Goal: Transaction & Acquisition: Download file/media

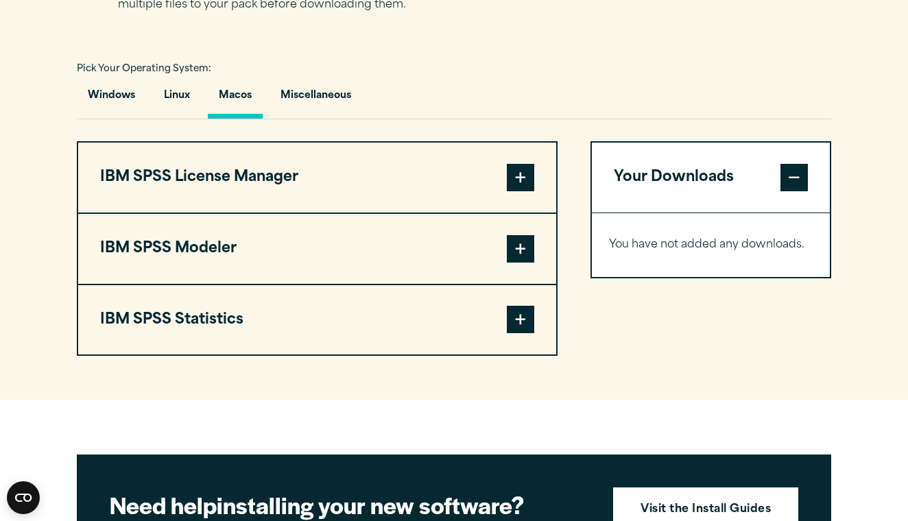
click at [515, 248] on span at bounding box center [520, 248] width 27 height 27
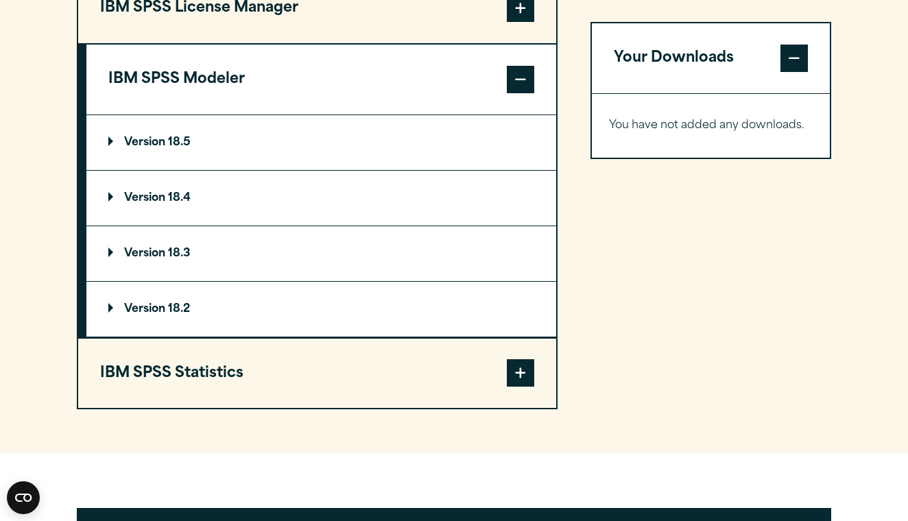
scroll to position [1137, 0]
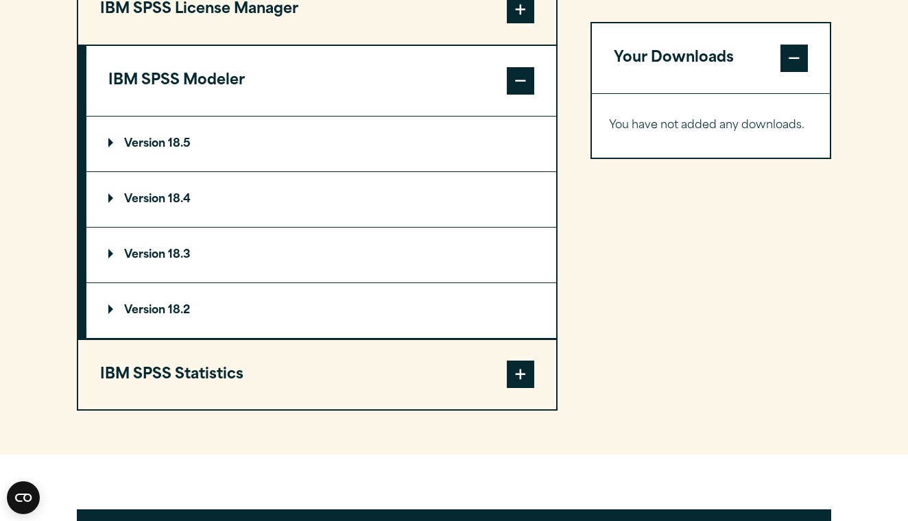
click at [399, 372] on button "IBM SPSS Statistics" at bounding box center [317, 375] width 478 height 70
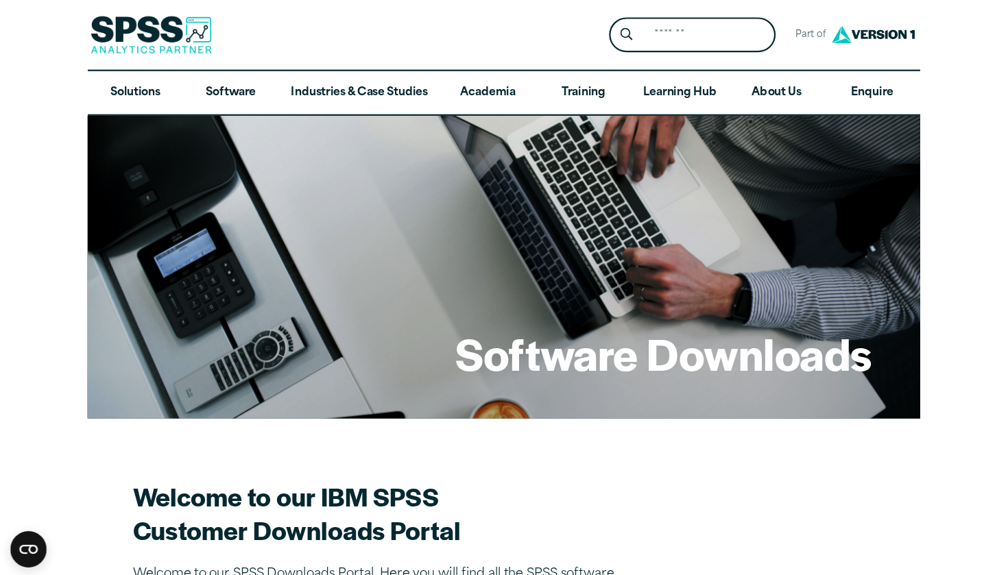
scroll to position [0, 0]
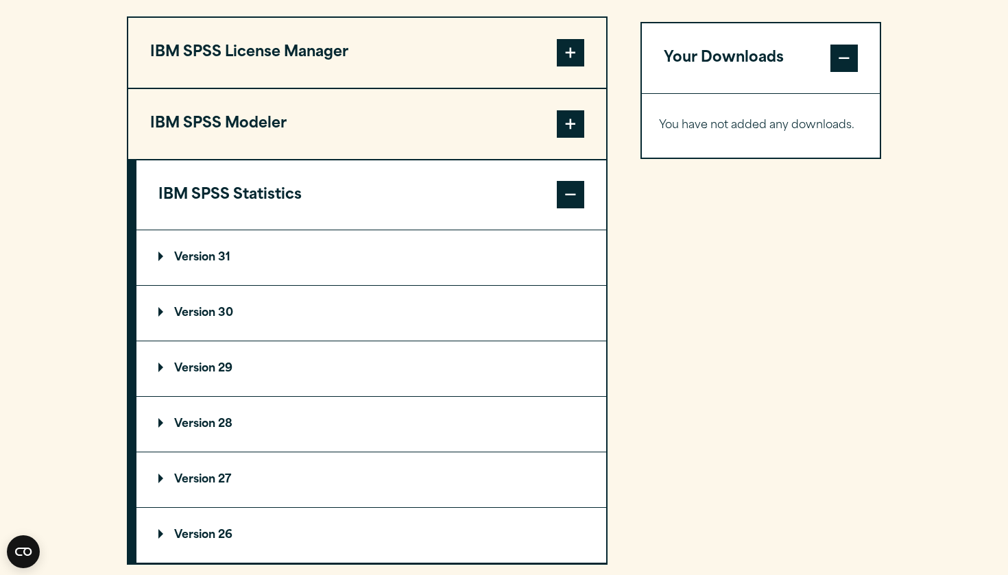
scroll to position [1115, 0]
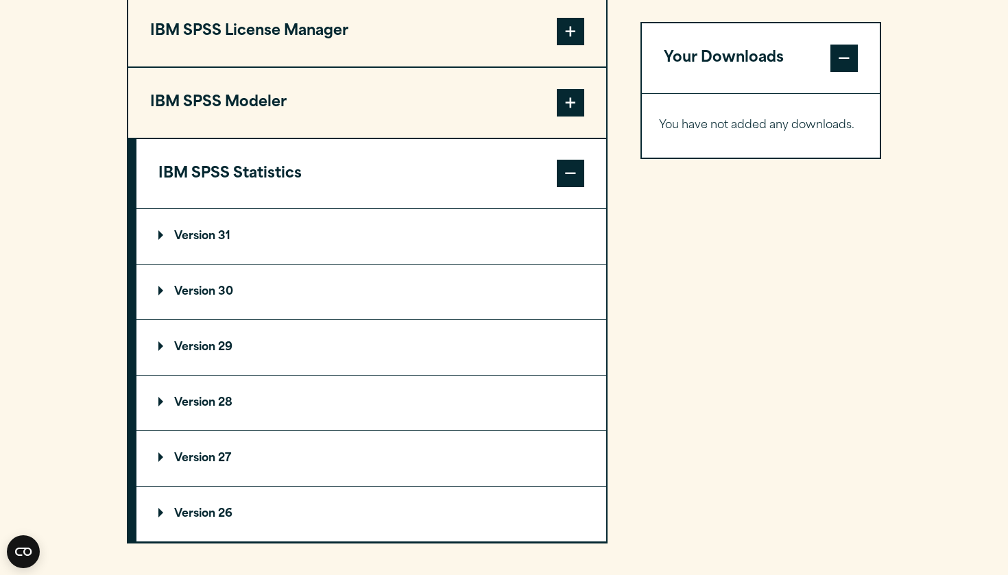
click at [235, 242] on summary "Version 31" at bounding box center [371, 236] width 470 height 55
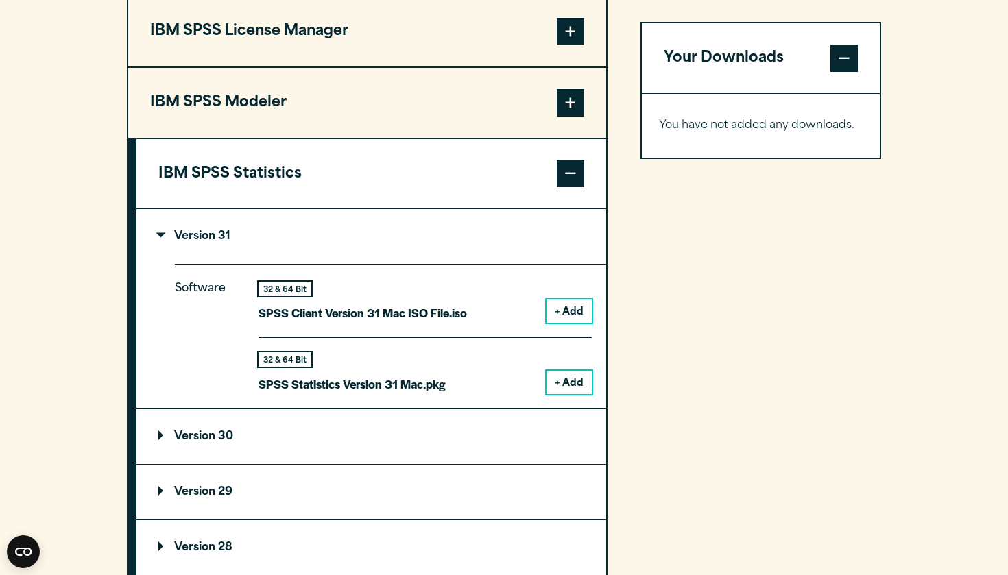
click at [195, 450] on summary "Version 30" at bounding box center [371, 436] width 470 height 55
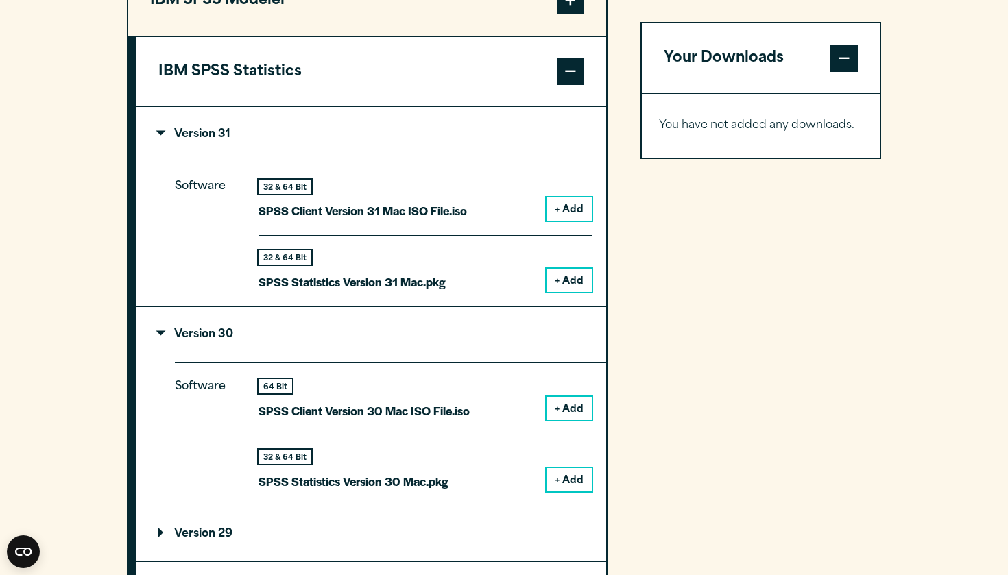
scroll to position [1214, 0]
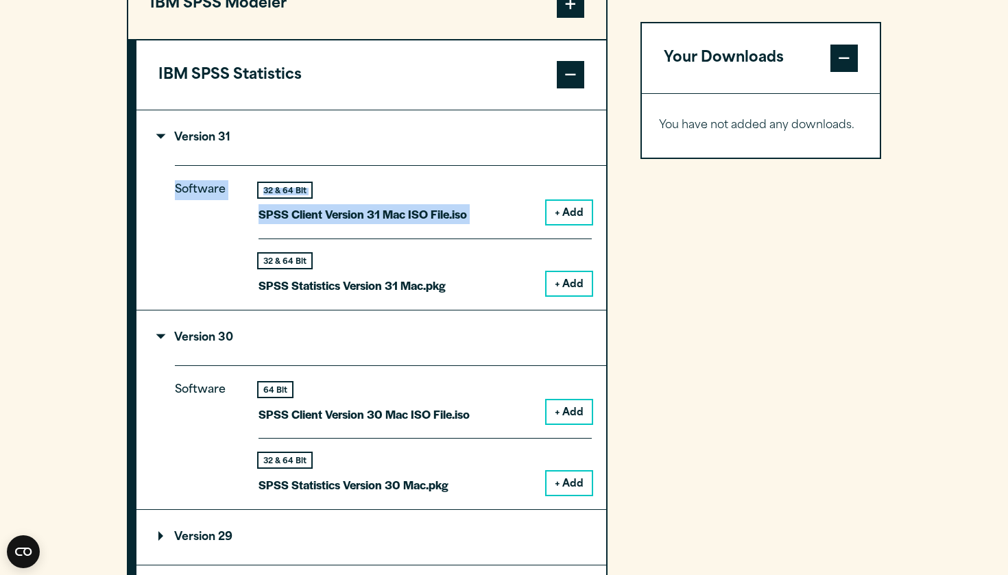
click at [104, 110] on section "Select your software downloads Use the table below to find and navigate to your…" at bounding box center [504, 209] width 1008 height 1136
click at [572, 212] on button "+ Add" at bounding box center [568, 212] width 45 height 23
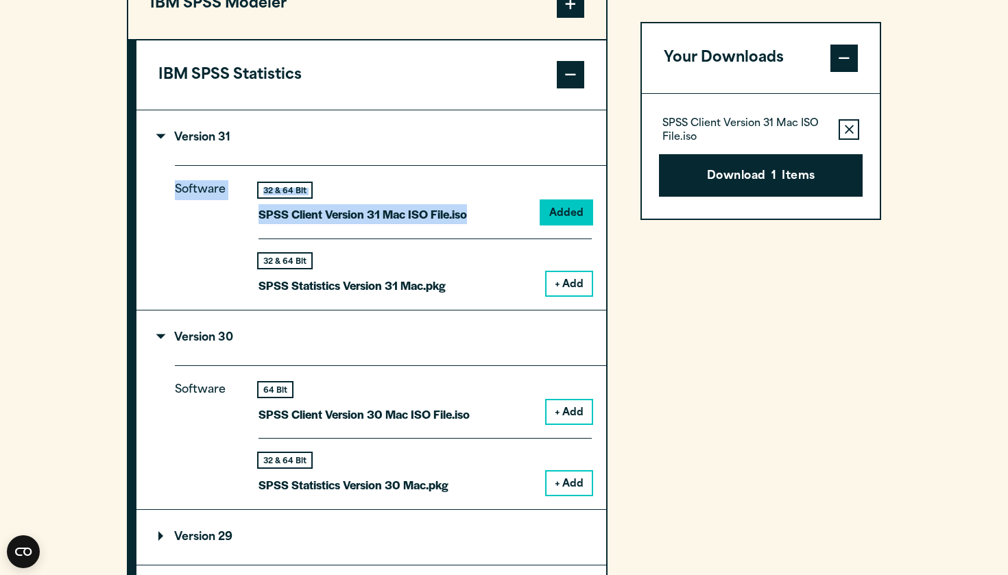
click at [476, 182] on div "Software 32 & 64 Bit SPSS Client Version 31 Mac ISO File.iso Added 32 & 64 Bit …" at bounding box center [390, 237] width 431 height 144
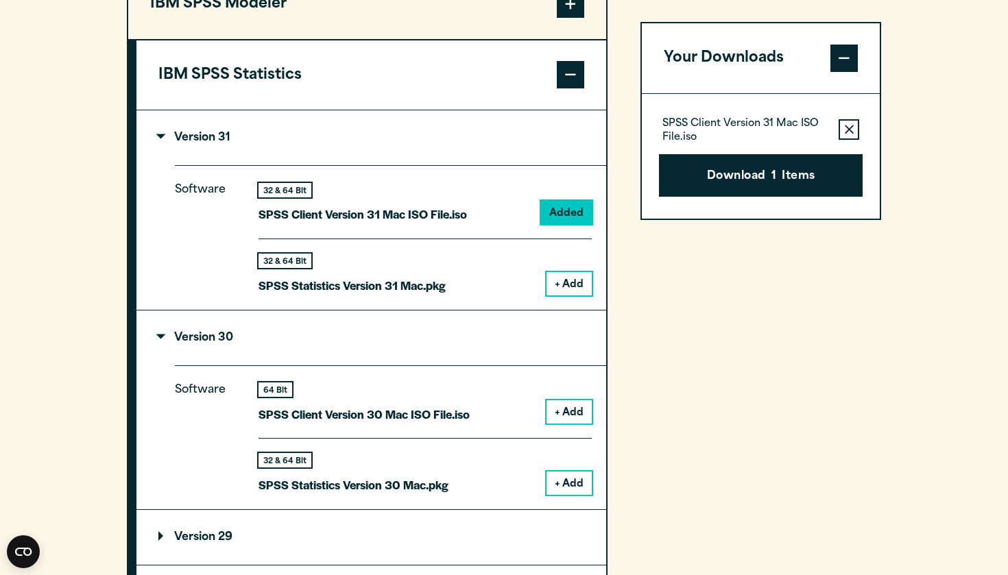
click at [570, 278] on button "+ Add" at bounding box center [568, 283] width 45 height 23
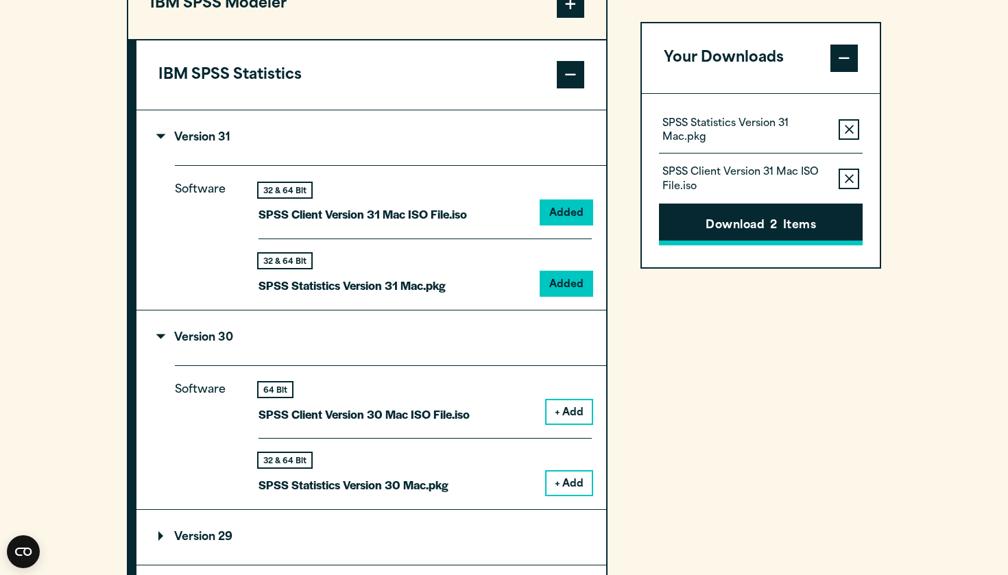
click at [688, 225] on button "Download 2 Items" at bounding box center [761, 225] width 204 height 42
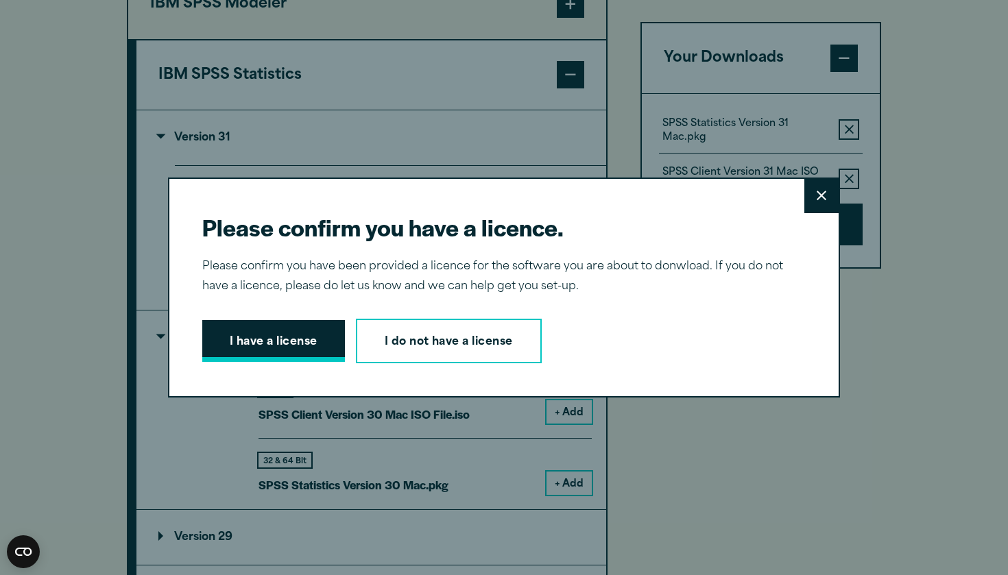
click at [289, 341] on button "I have a license" at bounding box center [273, 341] width 143 height 42
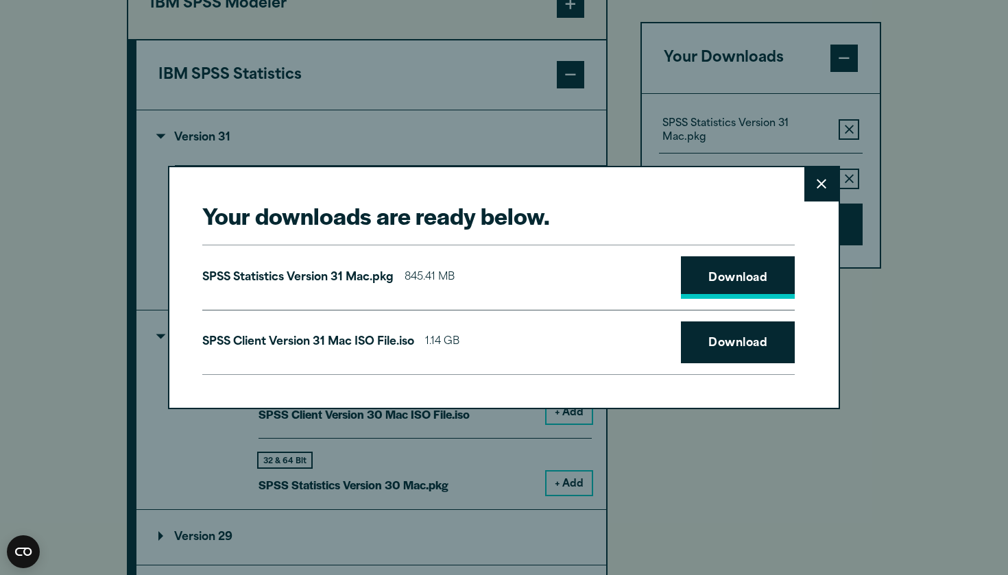
click at [700, 272] on link "Download" at bounding box center [738, 277] width 114 height 42
click at [725, 342] on link "Download" at bounding box center [738, 342] width 114 height 42
click at [808, 194] on button "Close" at bounding box center [821, 184] width 34 height 34
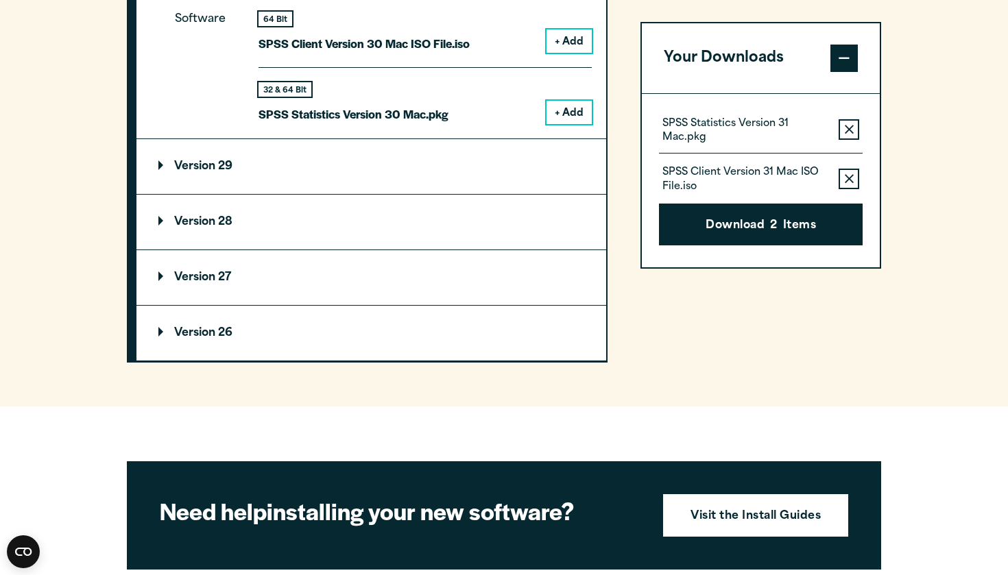
scroll to position [1585, 0]
click at [221, 335] on p "Version 26" at bounding box center [195, 333] width 74 height 11
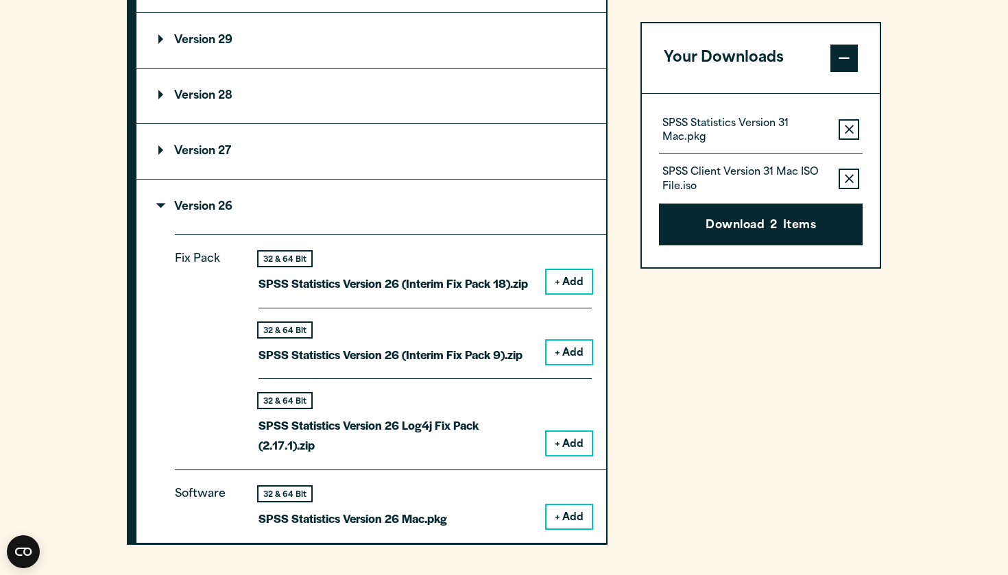
scroll to position [1713, 0]
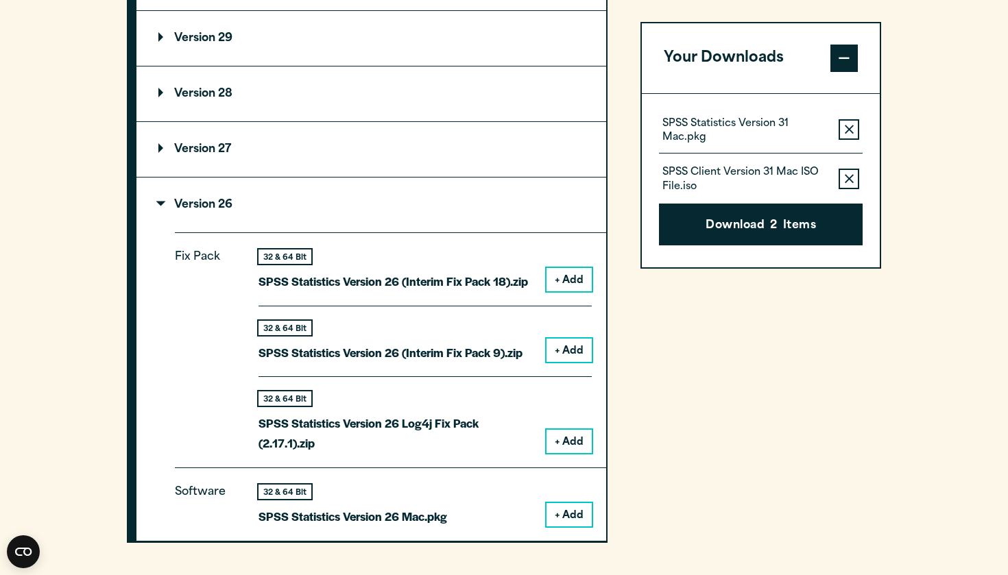
click at [853, 124] on button "Remove this item from your software download list" at bounding box center [848, 129] width 21 height 21
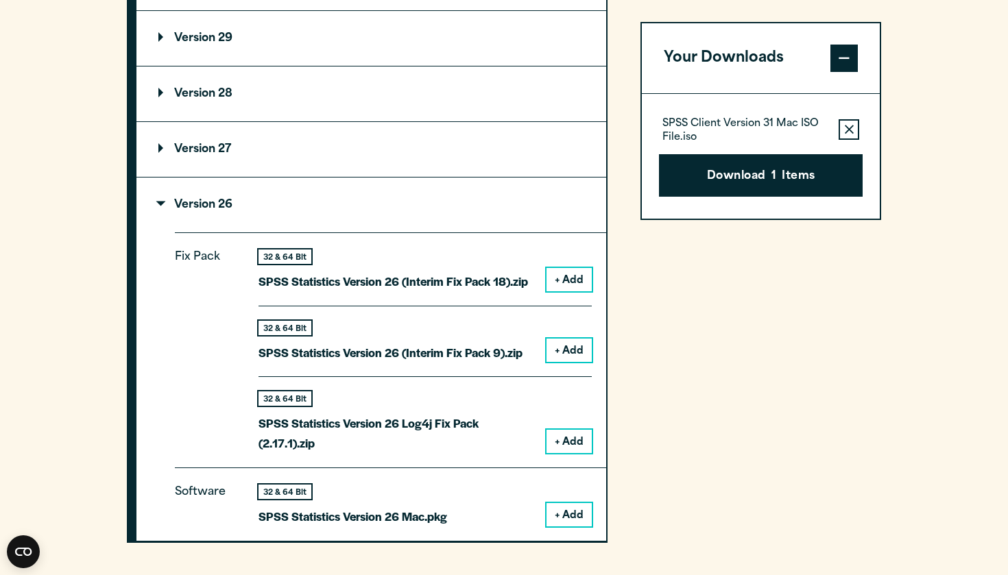
click at [853, 124] on button "Remove this item from your software download list" at bounding box center [848, 129] width 21 height 21
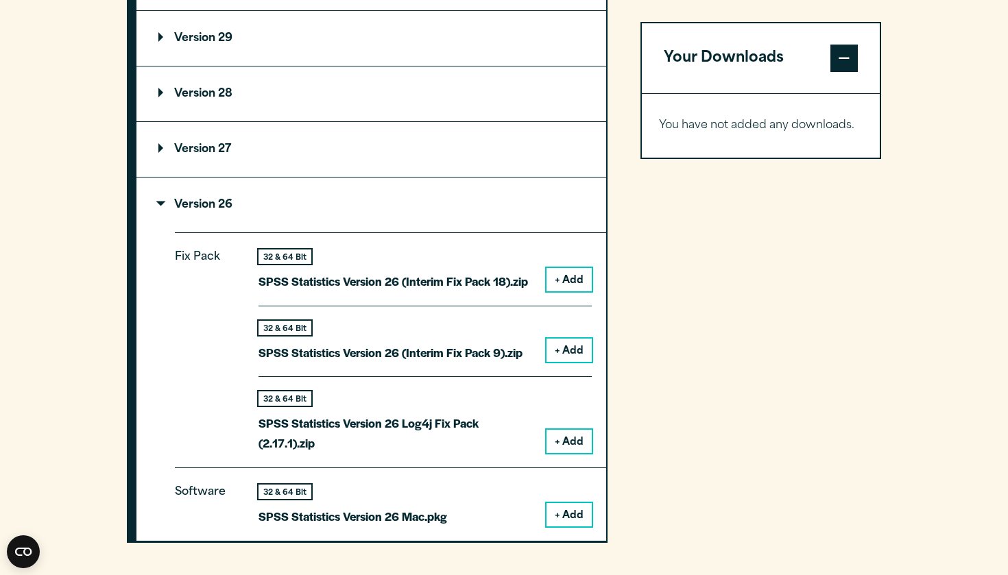
click at [569, 507] on button "+ Add" at bounding box center [568, 514] width 45 height 23
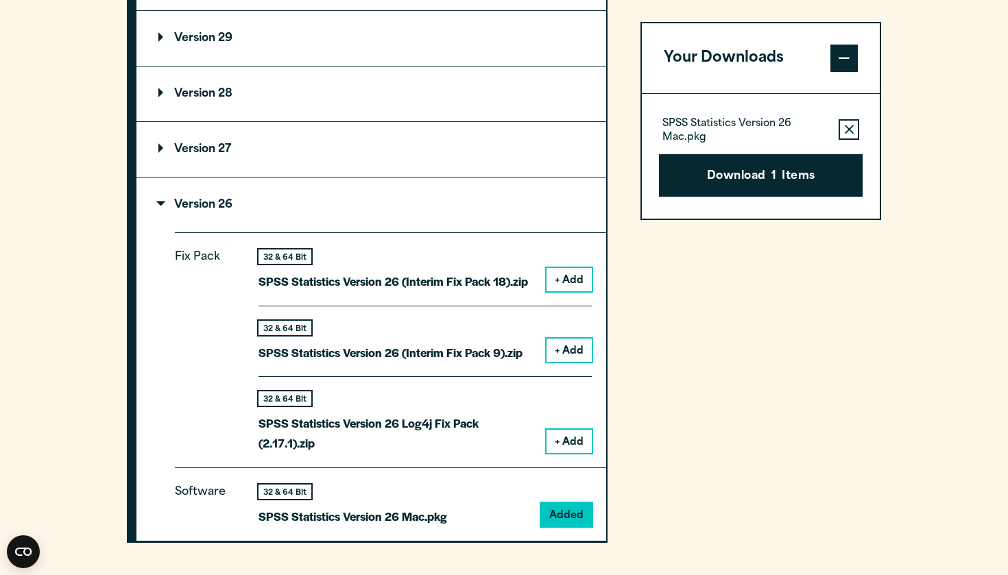
click at [561, 437] on button "+ Add" at bounding box center [568, 441] width 45 height 23
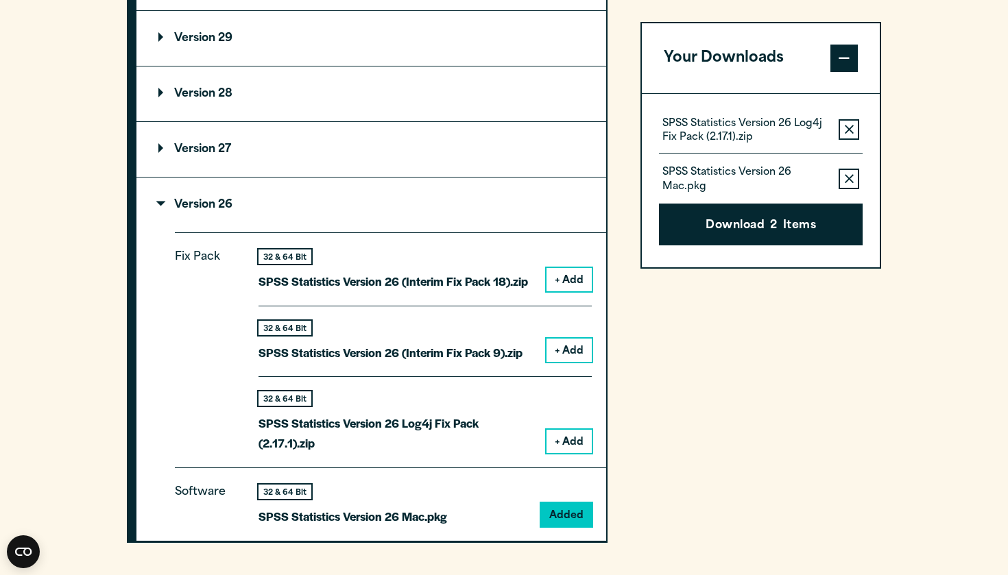
click at [565, 346] on button "+ Add" at bounding box center [568, 350] width 45 height 23
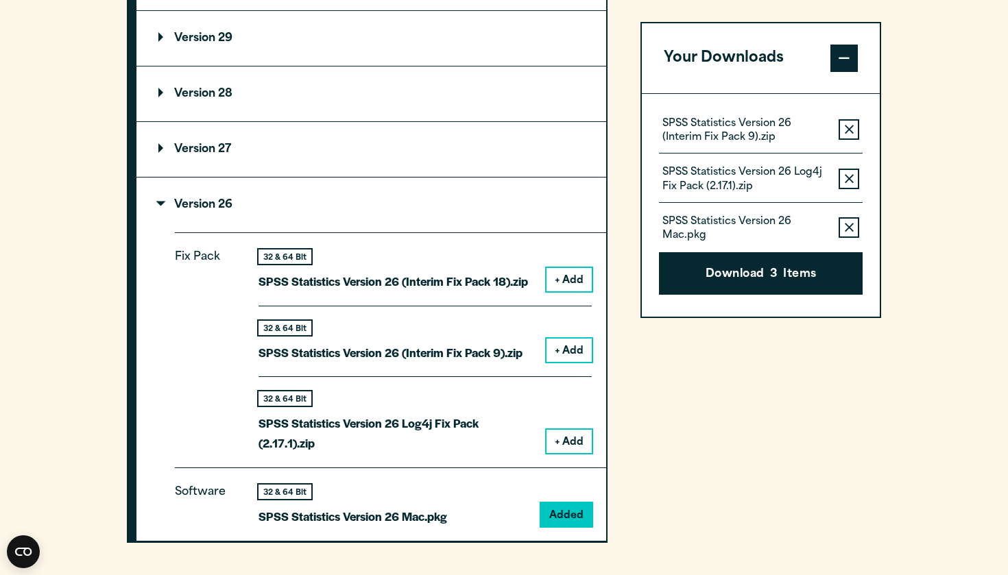
click at [573, 268] on button "+ Add" at bounding box center [568, 279] width 45 height 23
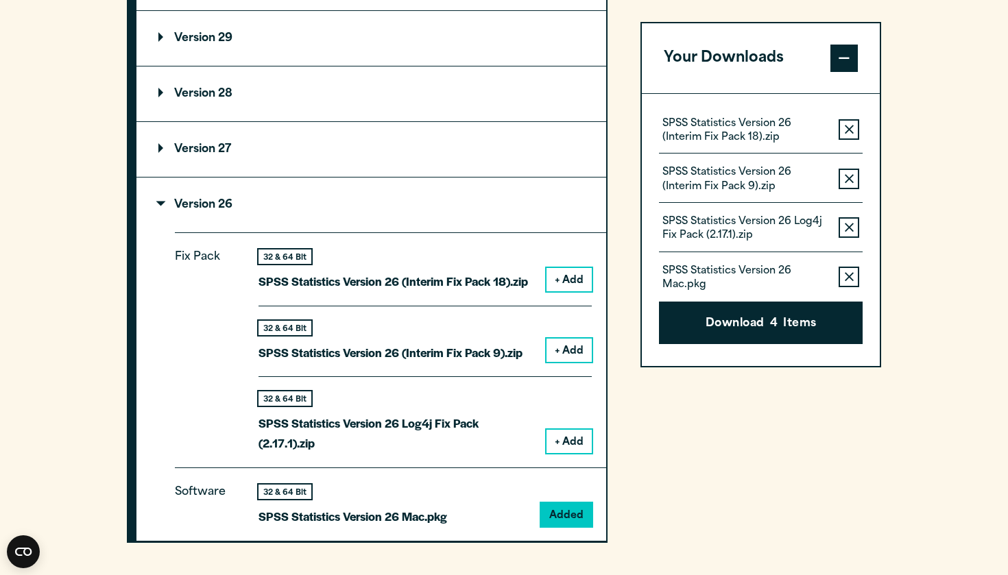
scroll to position [1699, -3]
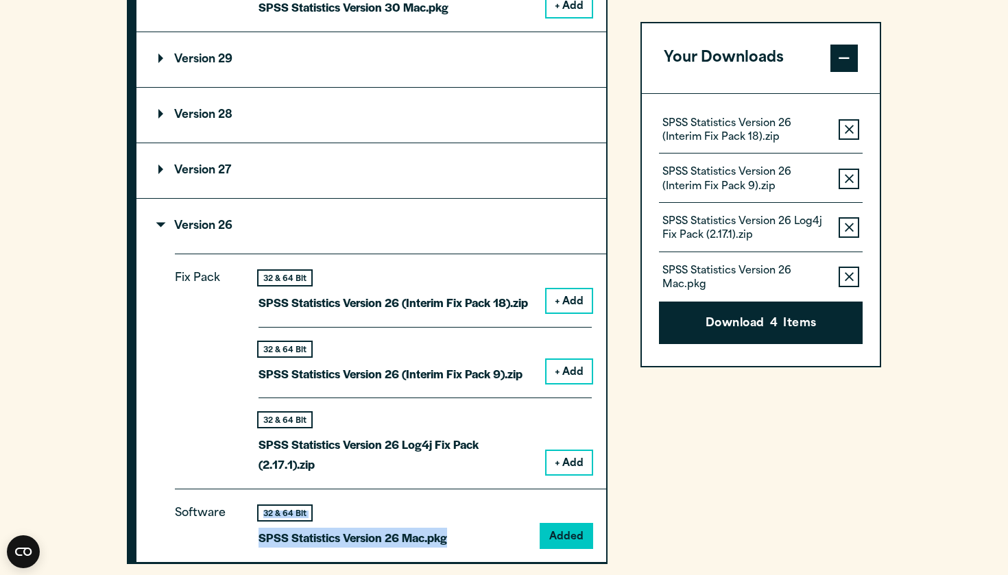
click at [0, 520] on html "Search for: Submit Site Search Part of Open Site Search Open Site Menu Close" at bounding box center [504, 7] width 1008 height 3399
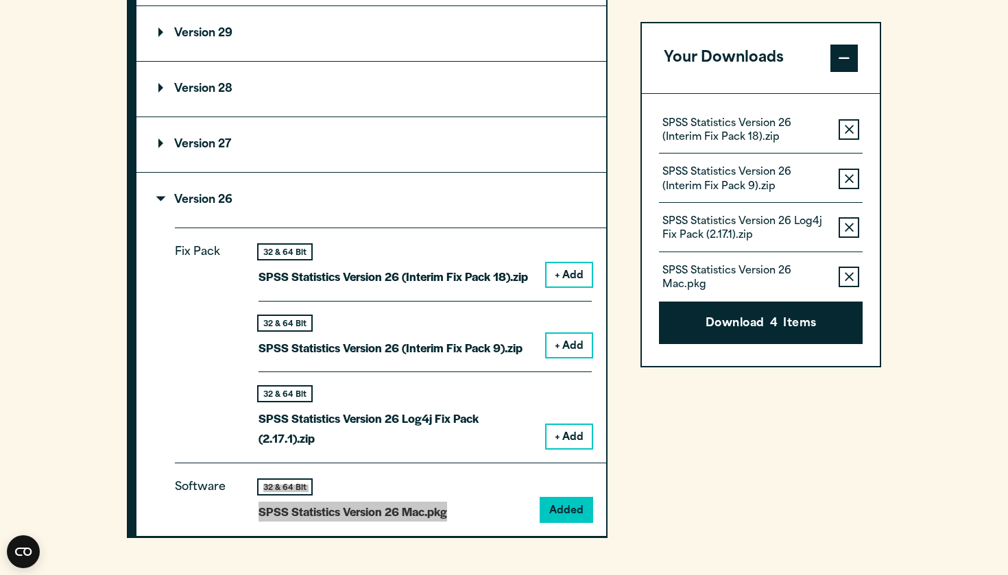
scroll to position [1460, 0]
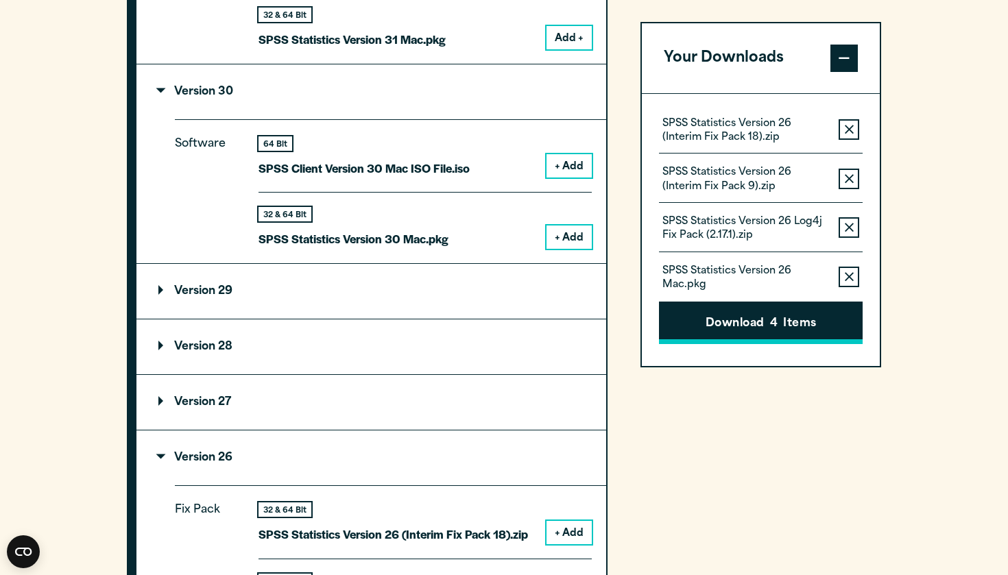
click at [714, 332] on button "Download 4 Items" at bounding box center [761, 323] width 204 height 42
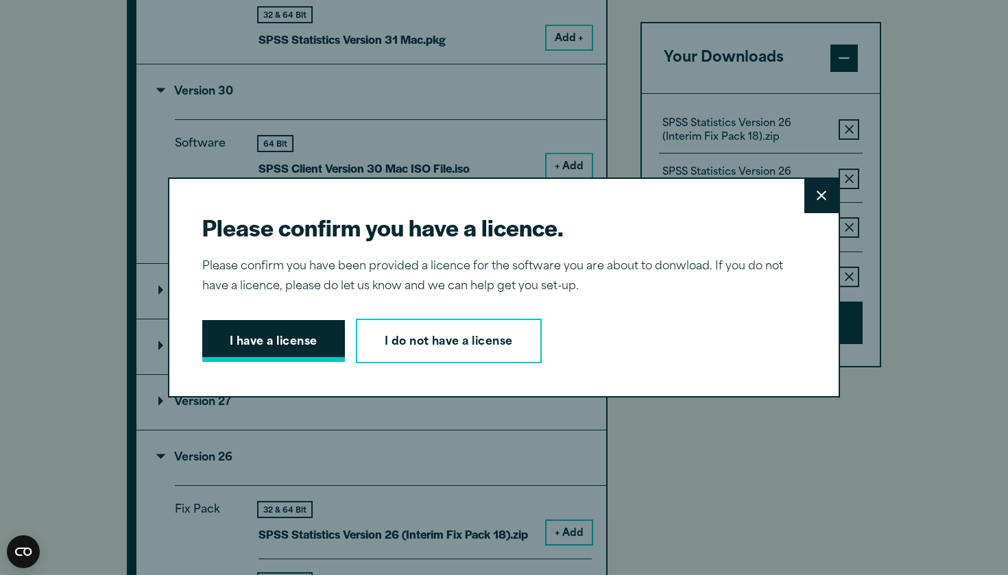
click at [315, 339] on button "I have a license" at bounding box center [273, 341] width 143 height 42
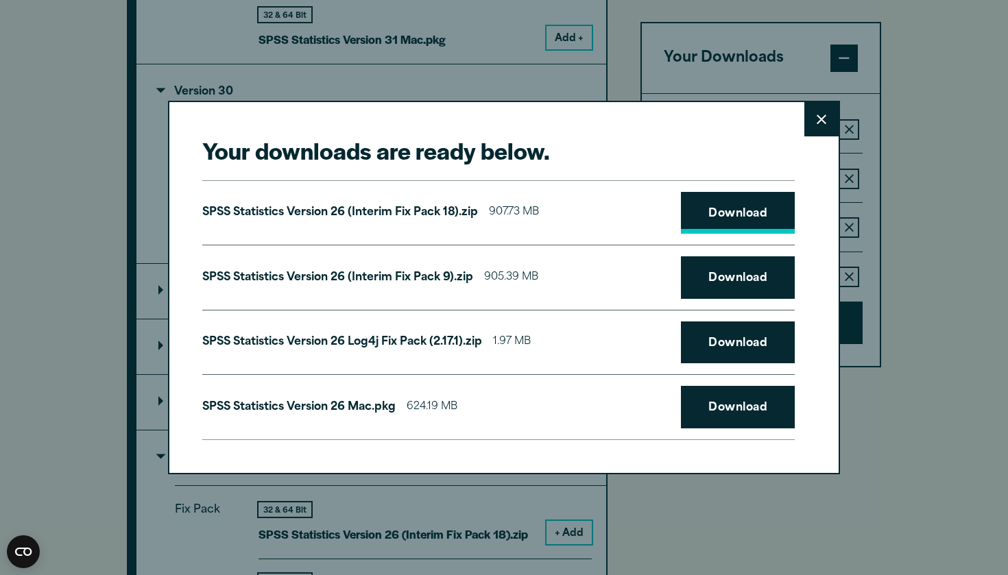
click at [738, 207] on link "Download" at bounding box center [738, 213] width 114 height 42
click at [722, 284] on link "Download" at bounding box center [738, 277] width 114 height 42
click at [705, 202] on link "Download" at bounding box center [738, 213] width 114 height 42
click at [745, 343] on link "Download" at bounding box center [738, 342] width 114 height 42
click at [750, 415] on link "Download" at bounding box center [738, 407] width 114 height 42
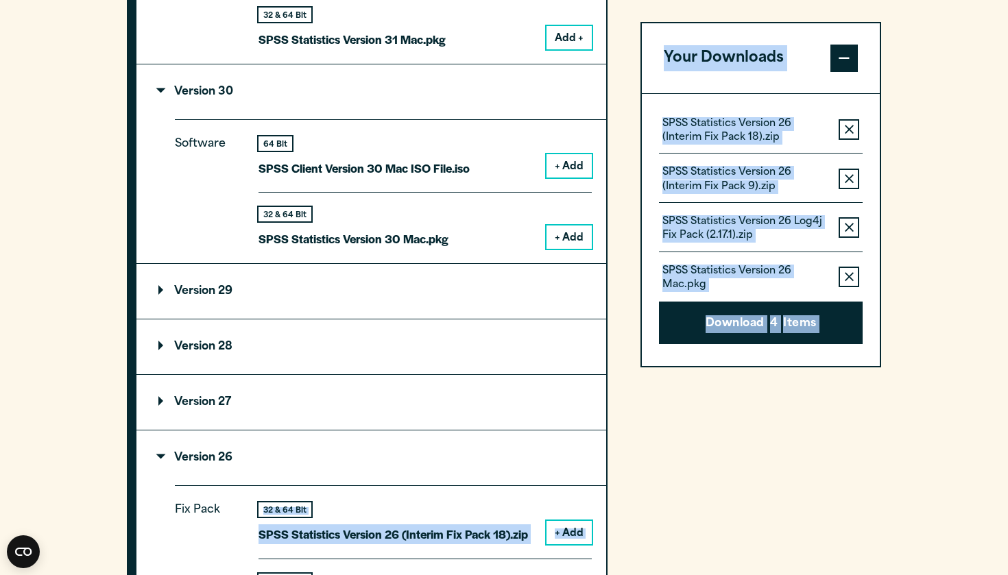
click at [0, 520] on html "Search for: Submit Site Search Part of Open Site Search Open Site Menu Close" at bounding box center [504, 239] width 1008 height 3399
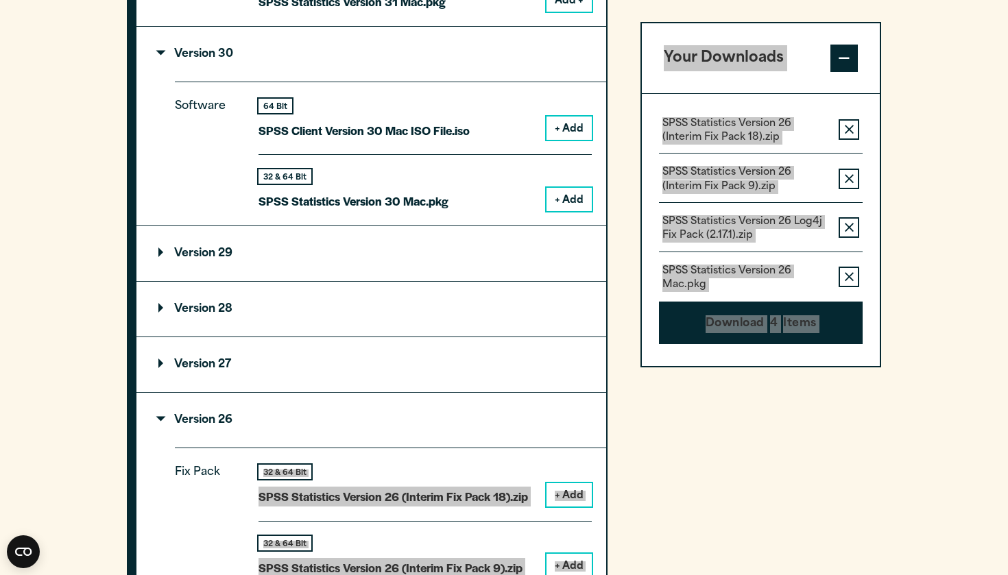
scroll to position [1422, 0]
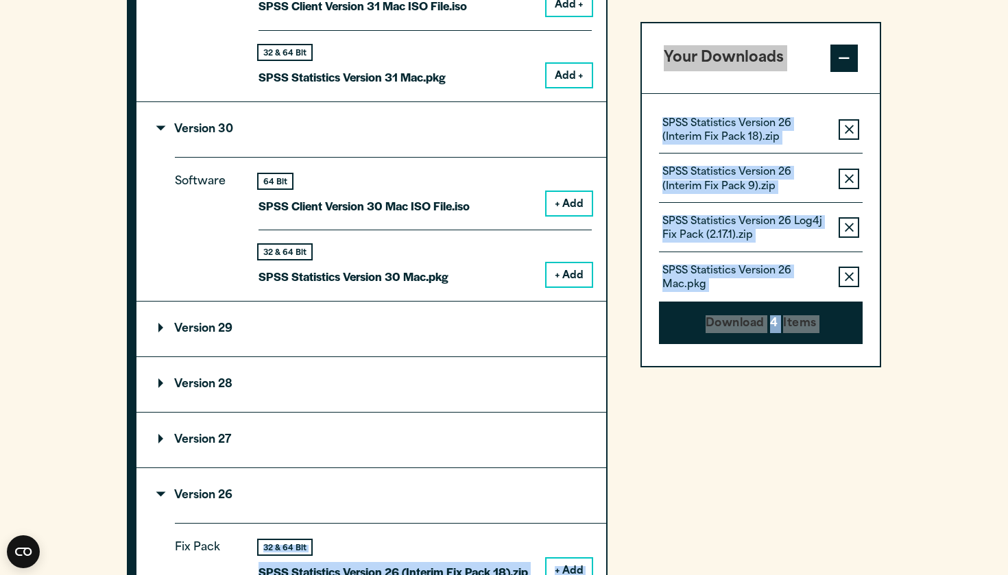
click at [847, 130] on icon "button" at bounding box center [848, 130] width 9 height 10
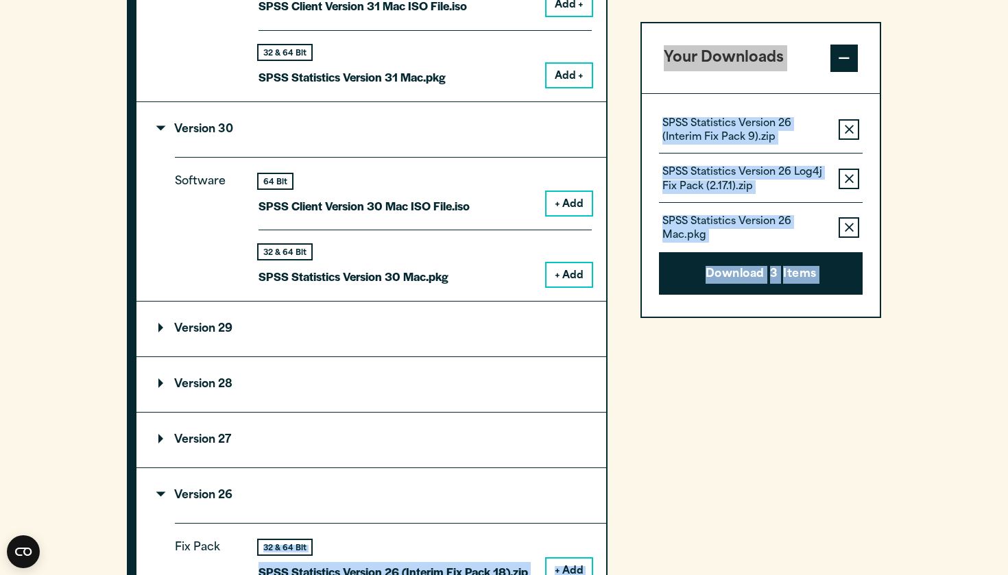
click at [847, 130] on icon "button" at bounding box center [848, 130] width 9 height 10
click at [847, 174] on icon "button" at bounding box center [848, 179] width 9 height 10
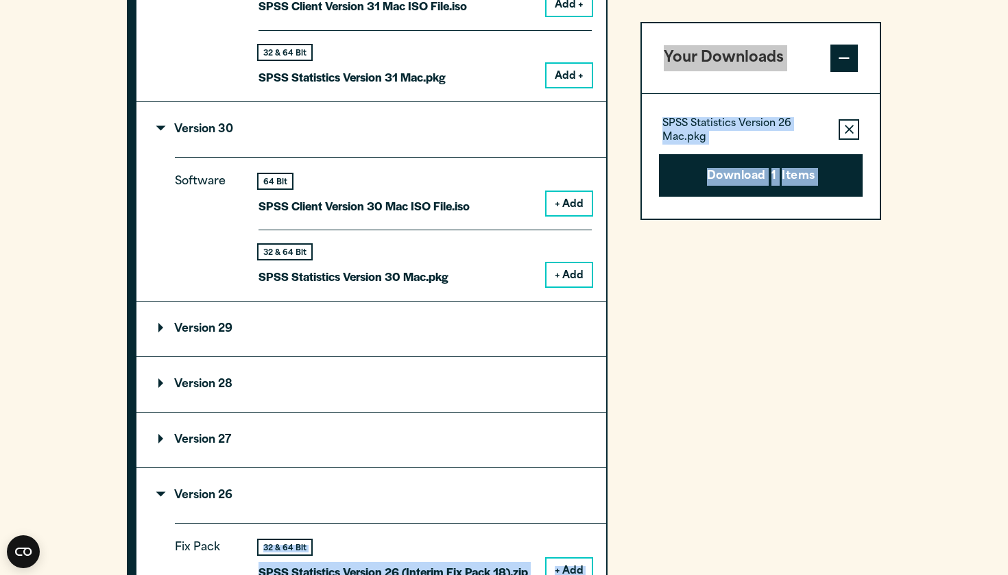
click at [847, 130] on icon "button" at bounding box center [848, 130] width 9 height 10
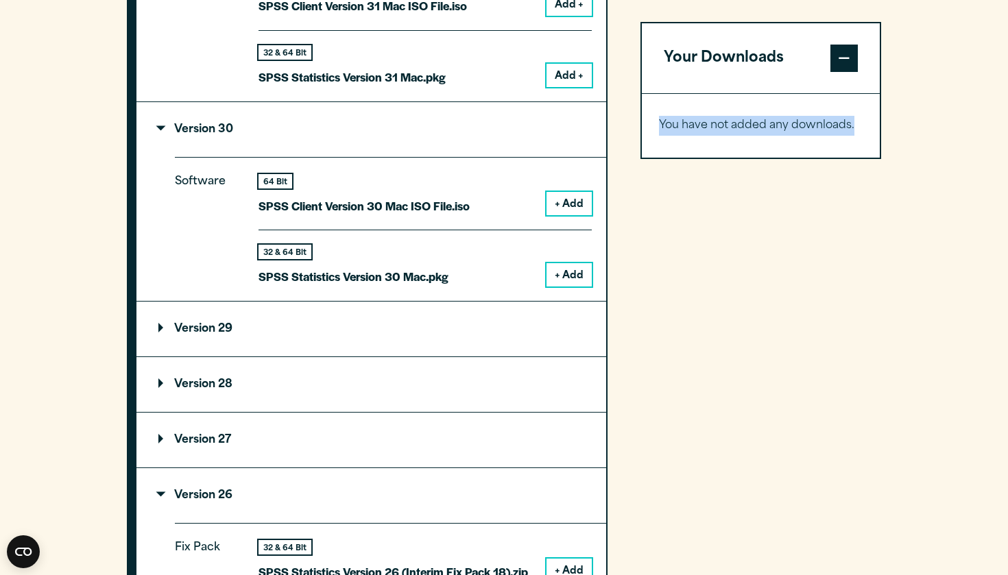
click at [847, 130] on p "You have not added any downloads." at bounding box center [761, 126] width 204 height 20
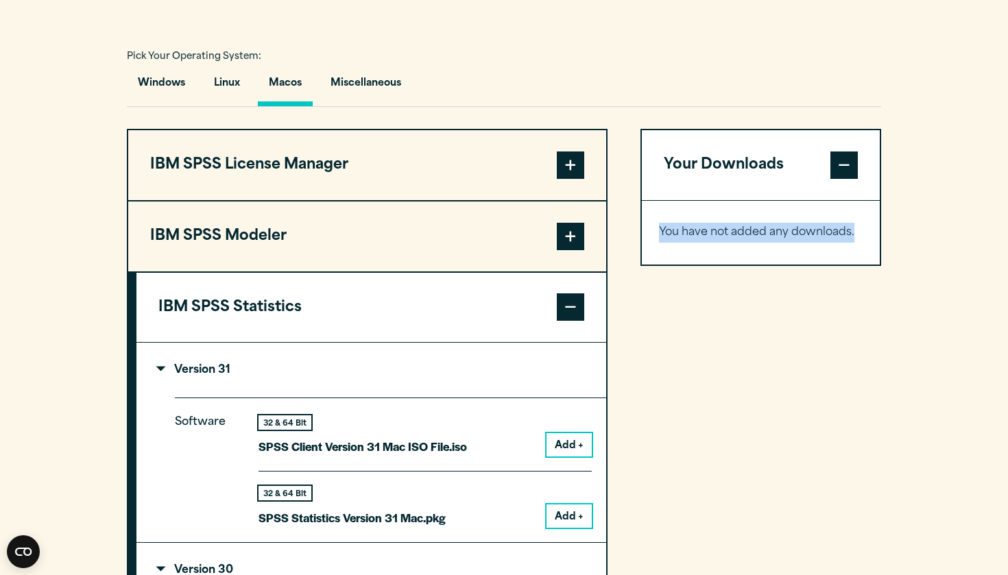
scroll to position [969, 0]
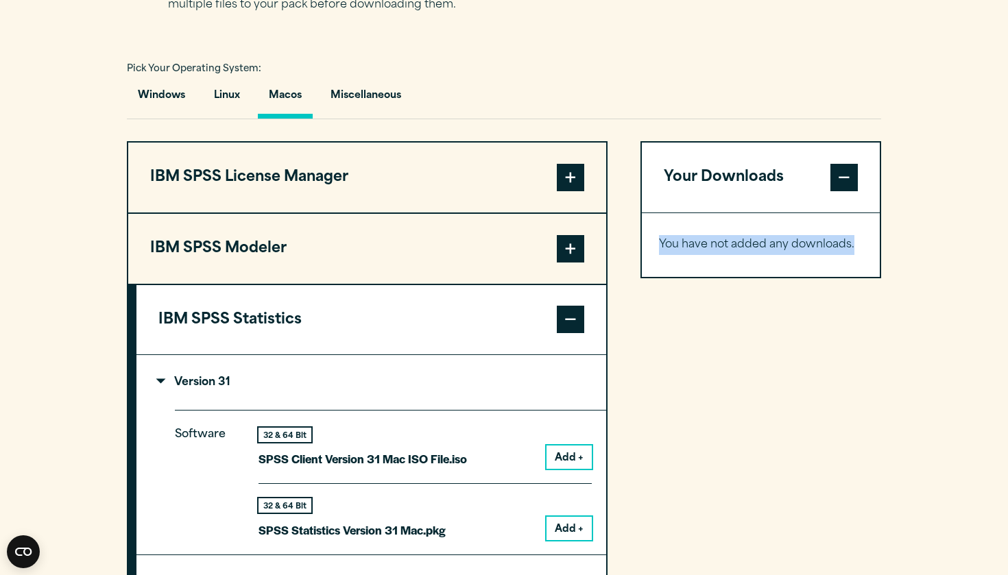
click at [570, 318] on span at bounding box center [570, 319] width 27 height 27
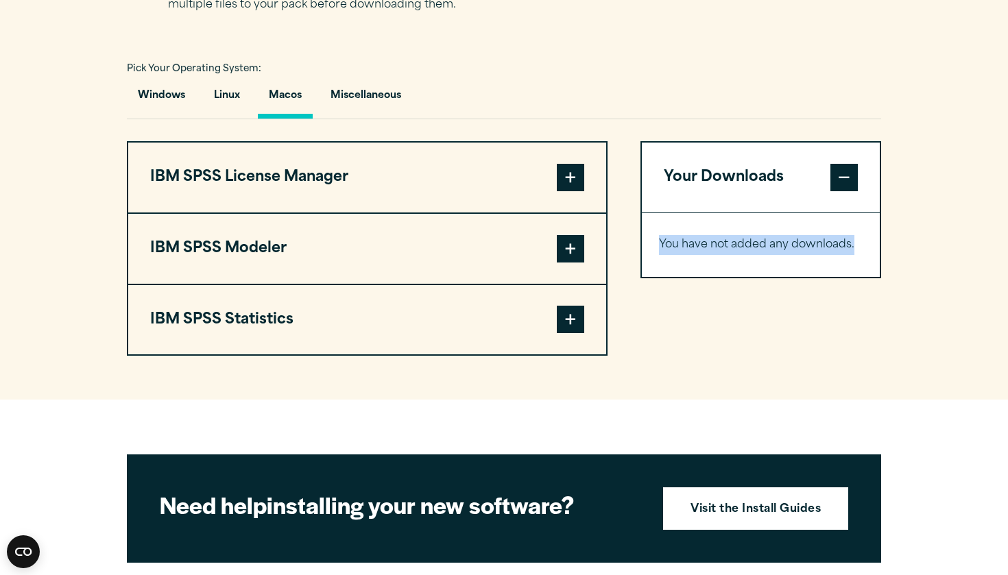
click at [570, 318] on span at bounding box center [570, 319] width 27 height 27
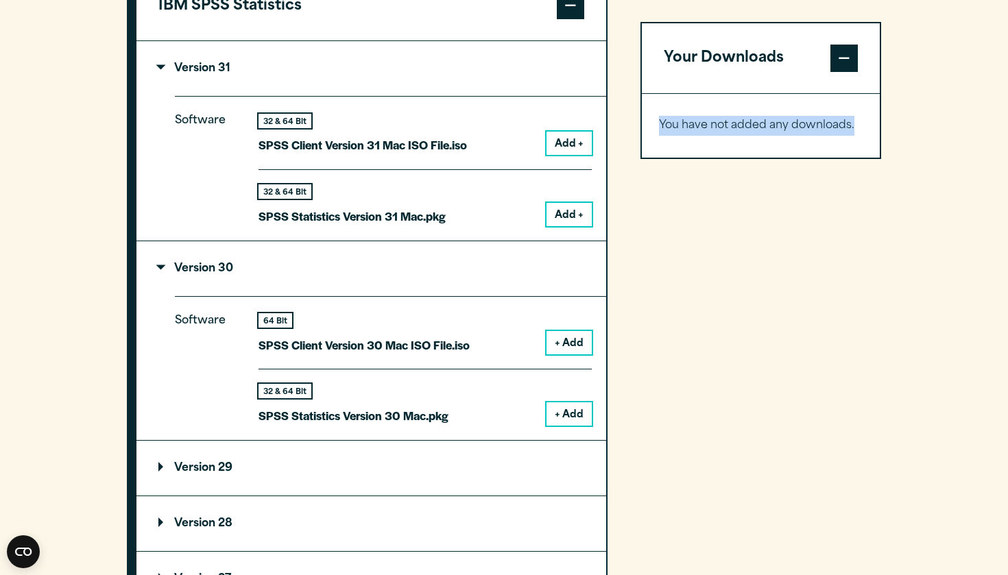
scroll to position [1283, 0]
click at [566, 341] on button "+ Add" at bounding box center [568, 342] width 45 height 23
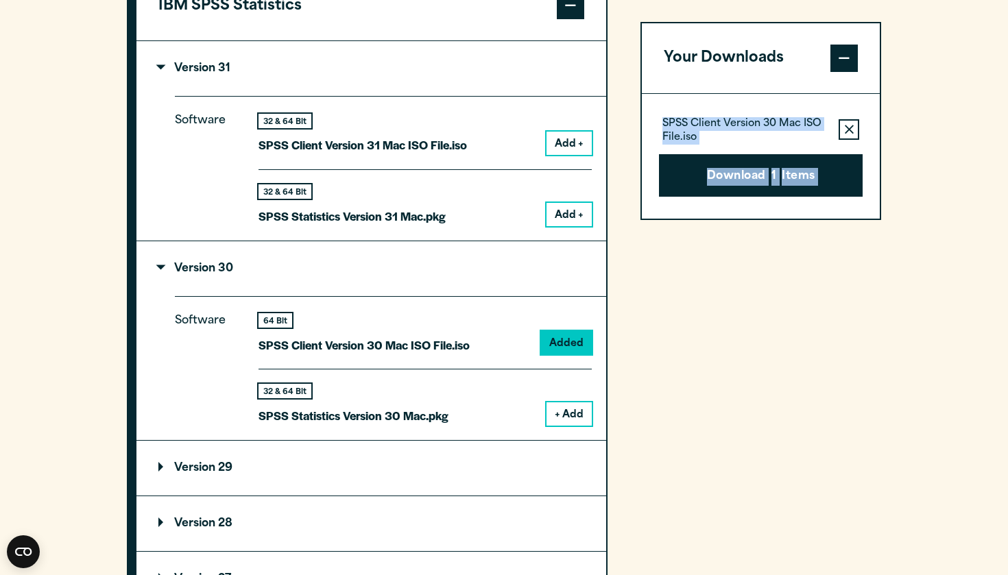
click at [568, 405] on button "+ Add" at bounding box center [568, 413] width 45 height 23
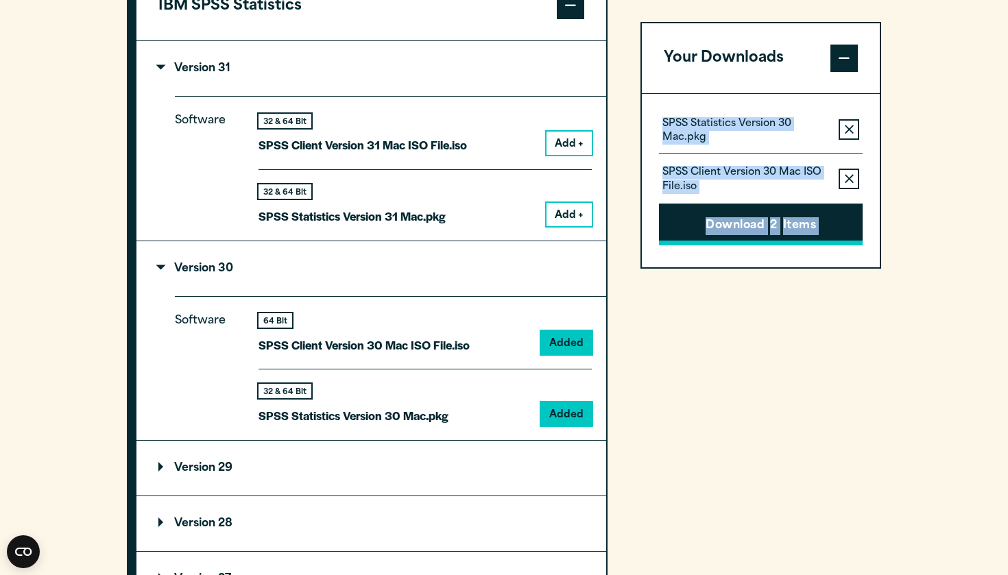
click at [763, 230] on button "Download 2 Items" at bounding box center [761, 225] width 204 height 42
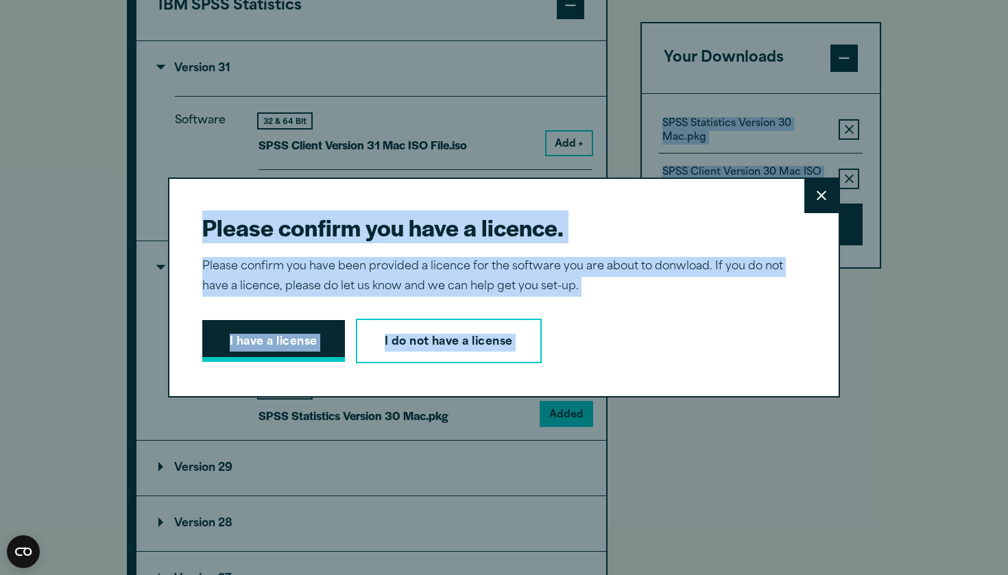
click at [298, 335] on button "I have a license" at bounding box center [273, 341] width 143 height 42
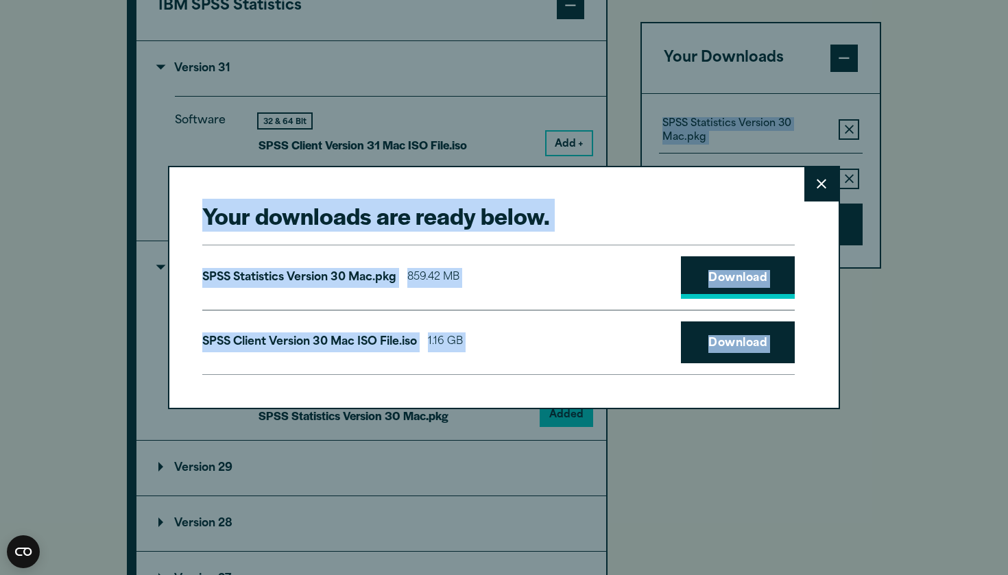
click at [733, 284] on link "Download" at bounding box center [738, 277] width 114 height 42
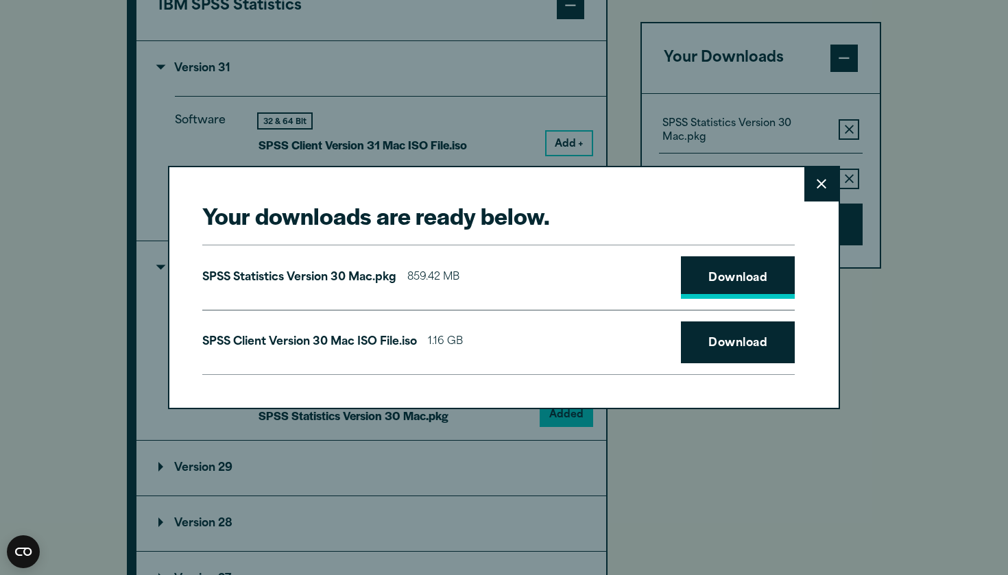
click at [732, 279] on link "Download" at bounding box center [738, 277] width 114 height 42
click at [724, 329] on link "Download" at bounding box center [738, 342] width 114 height 42
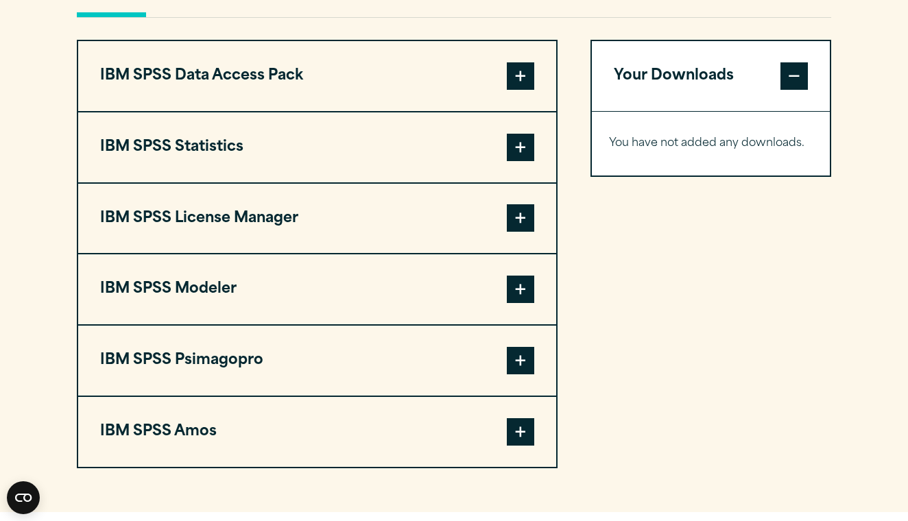
scroll to position [1053, 0]
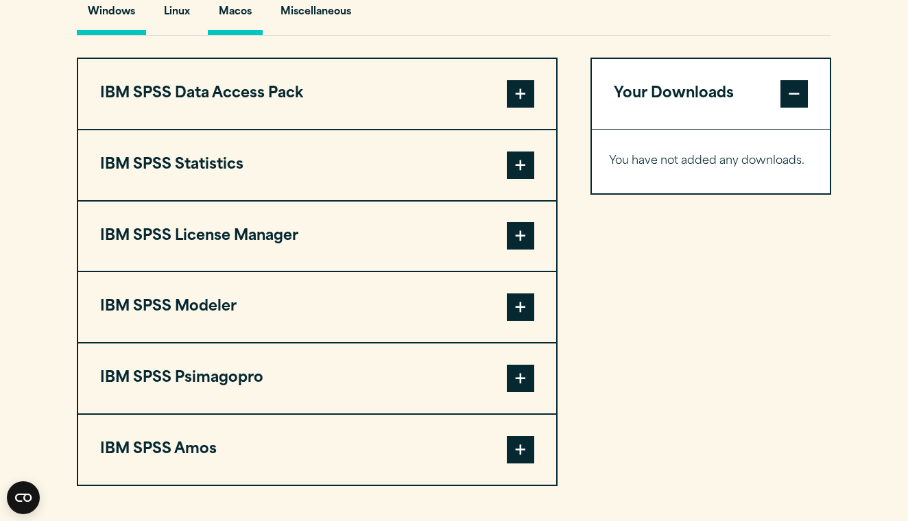
click at [233, 19] on button "Macos" at bounding box center [235, 15] width 55 height 39
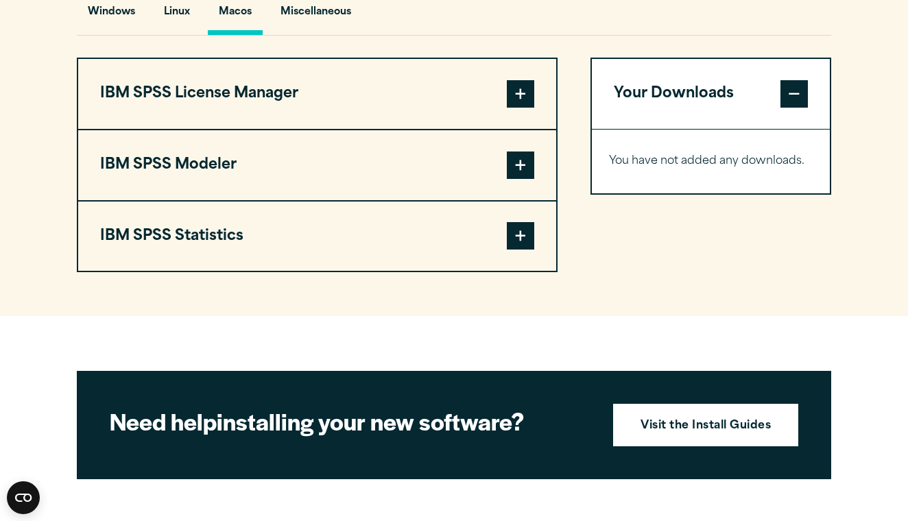
click at [233, 19] on button "Macos" at bounding box center [235, 15] width 55 height 39
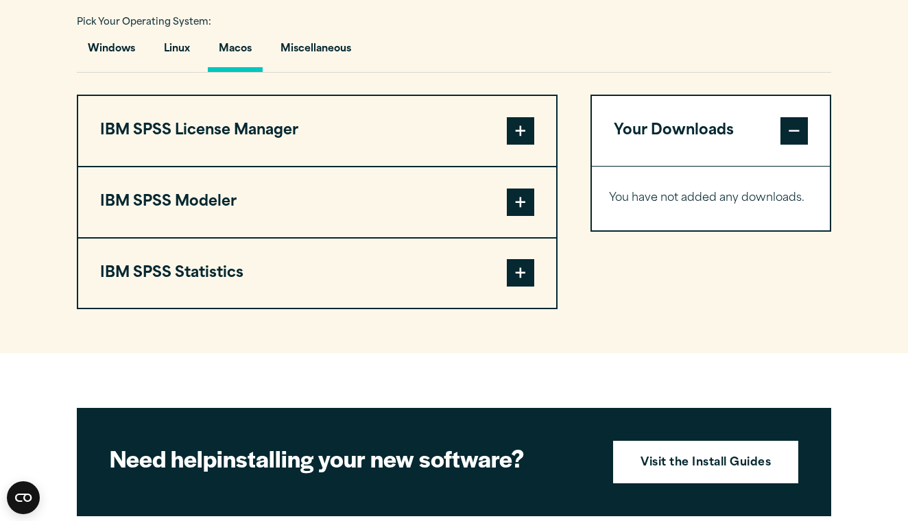
scroll to position [1008, 0]
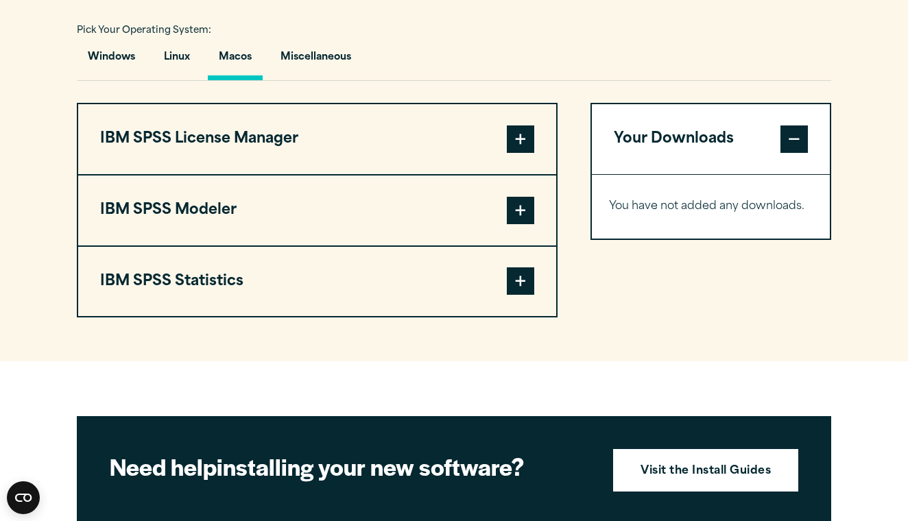
click at [505, 151] on button "IBM SPSS License Manager" at bounding box center [317, 139] width 478 height 70
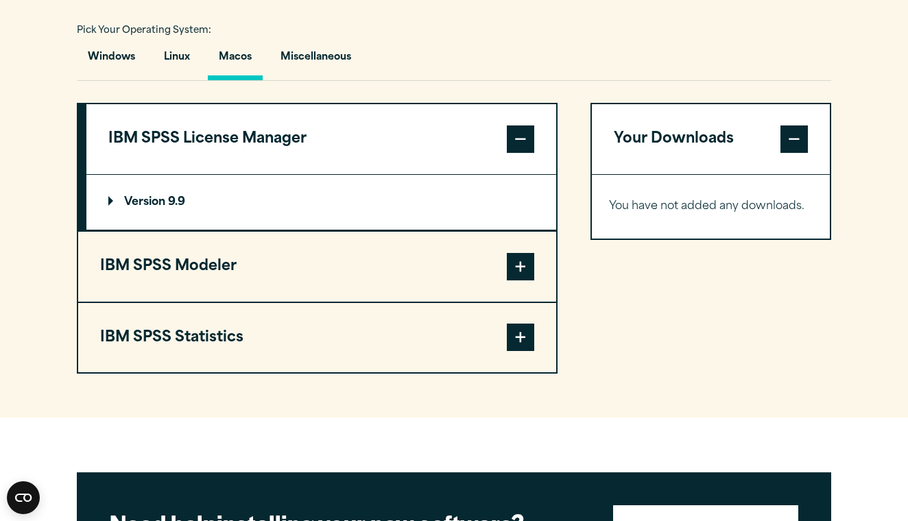
click at [466, 258] on button "IBM SPSS Modeler" at bounding box center [317, 267] width 478 height 70
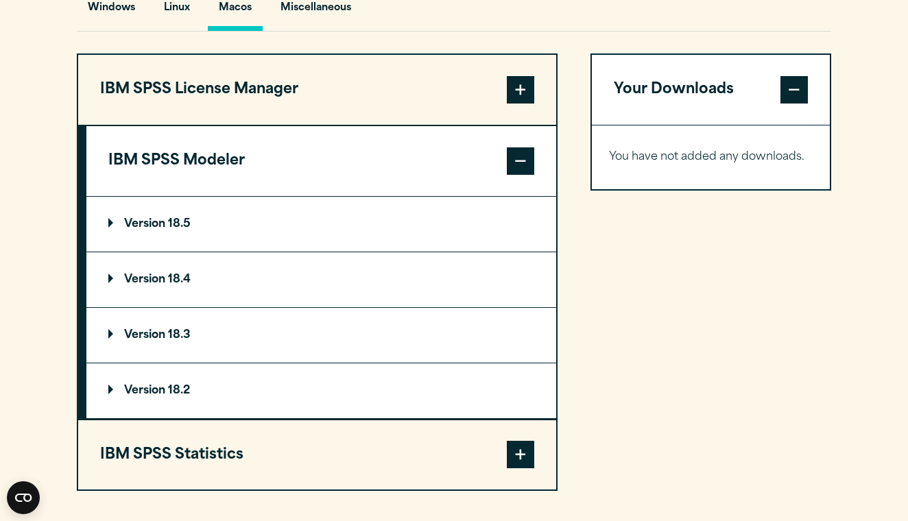
scroll to position [1069, 0]
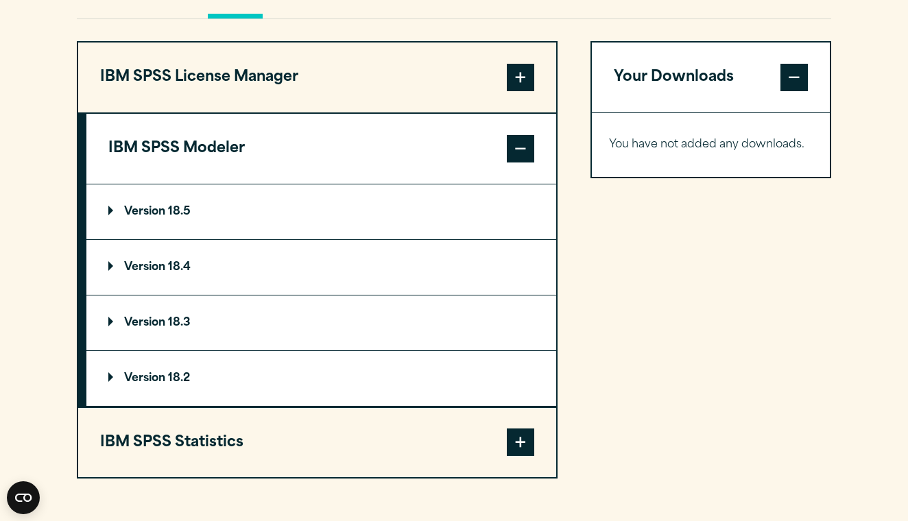
click at [428, 460] on button "IBM SPSS Statistics" at bounding box center [317, 443] width 478 height 70
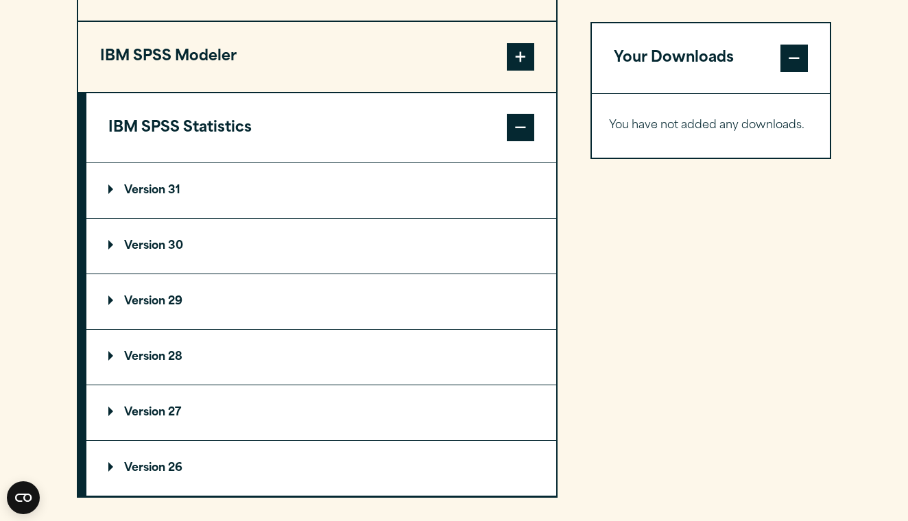
scroll to position [1175, 0]
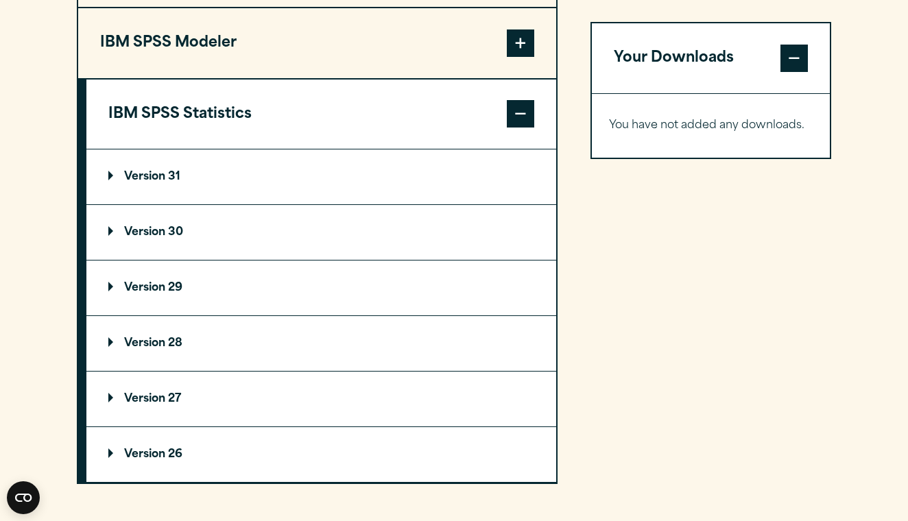
click at [116, 280] on summary "Version 29" at bounding box center [321, 287] width 470 height 55
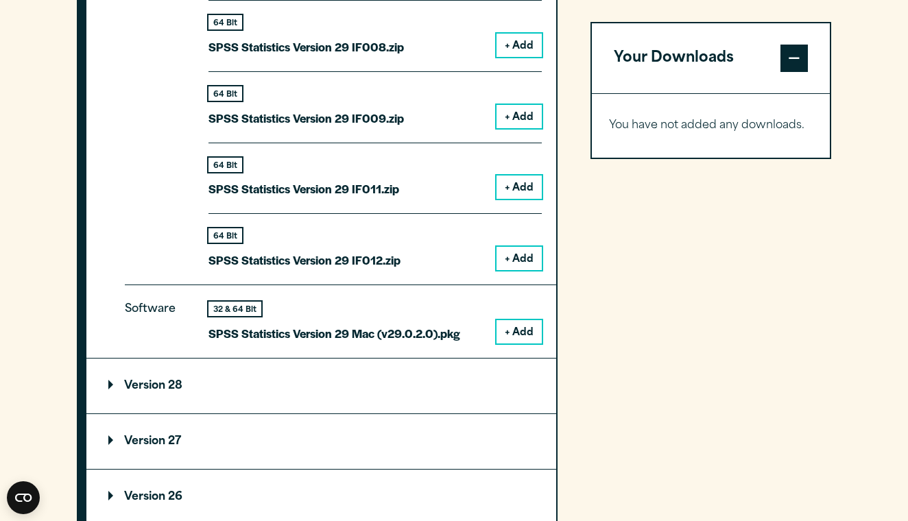
scroll to position [1867, 0]
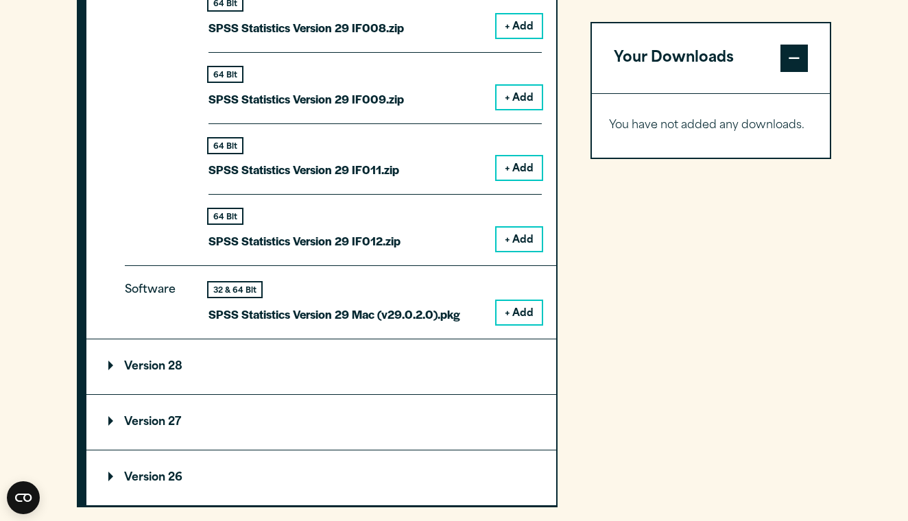
click at [157, 481] on summary "Version 26" at bounding box center [321, 477] width 470 height 55
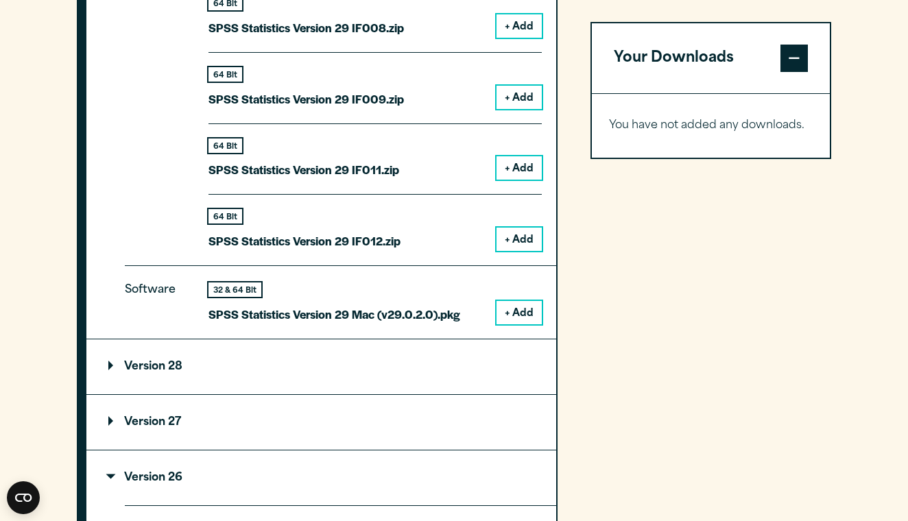
click at [157, 481] on summary "Version 26" at bounding box center [321, 477] width 470 height 55
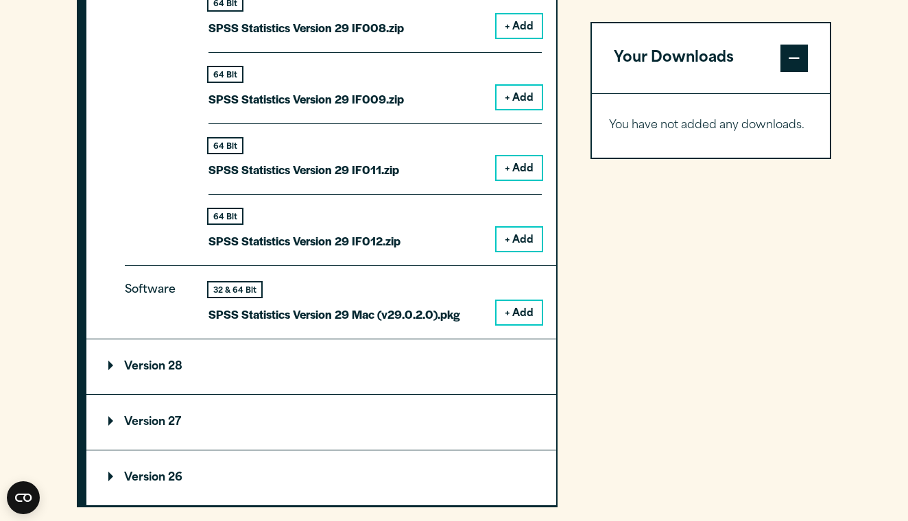
click at [157, 481] on summary "Version 26" at bounding box center [321, 477] width 470 height 55
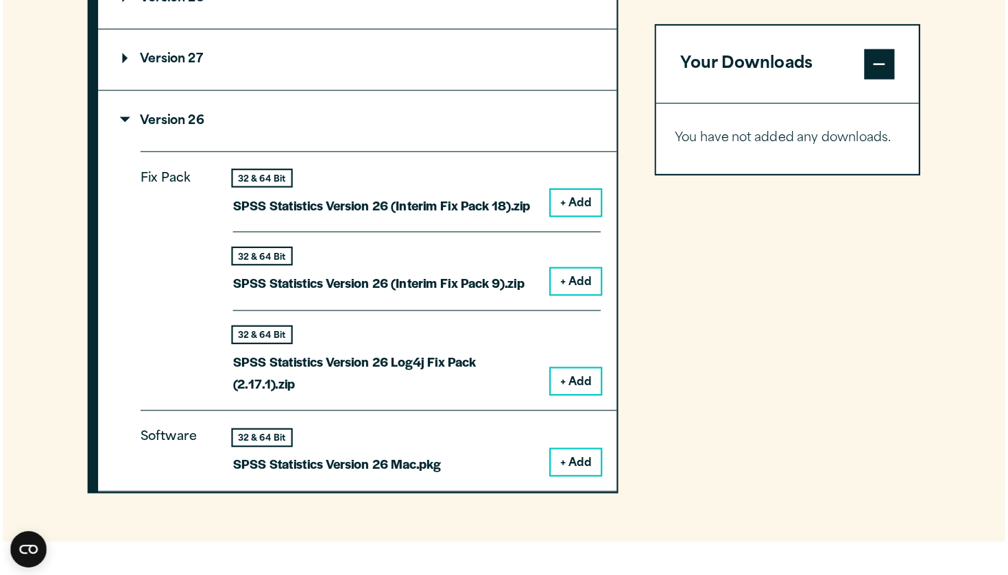
scroll to position [2234, 0]
